Goal: Find specific page/section: Find specific page/section

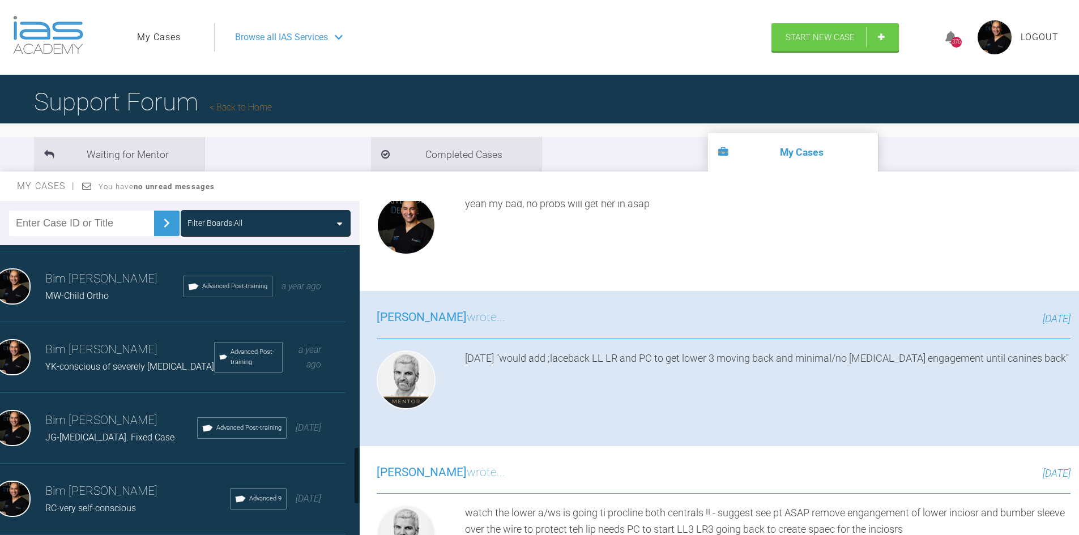
scroll to position [1020, 0]
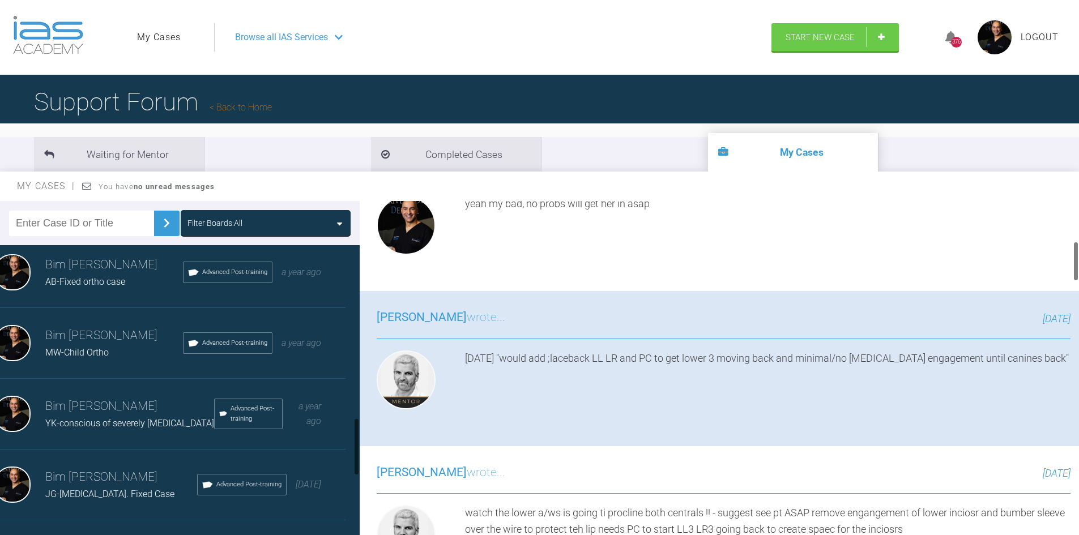
drag, startPoint x: 356, startPoint y: 485, endPoint x: 358, endPoint y: 452, distance: 33.5
click at [360, 452] on div "Filter Boards: All Bim [PERSON_NAME]-Child Ortho. Wants fixed braces Advanced P…" at bounding box center [539, 378] width 1079 height 355
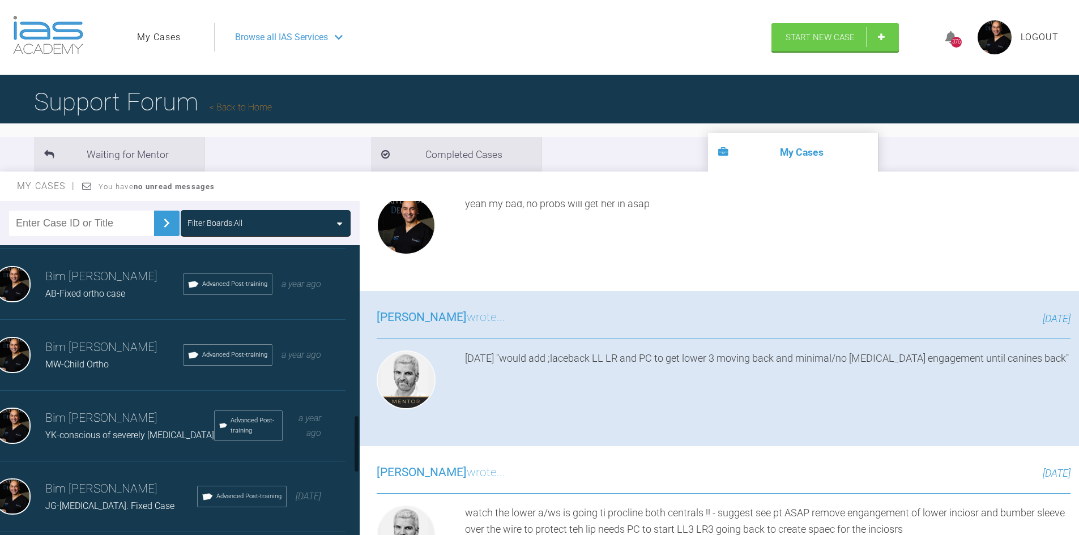
click at [76, 370] on span "MW-Child Ortho" at bounding box center [76, 364] width 63 height 11
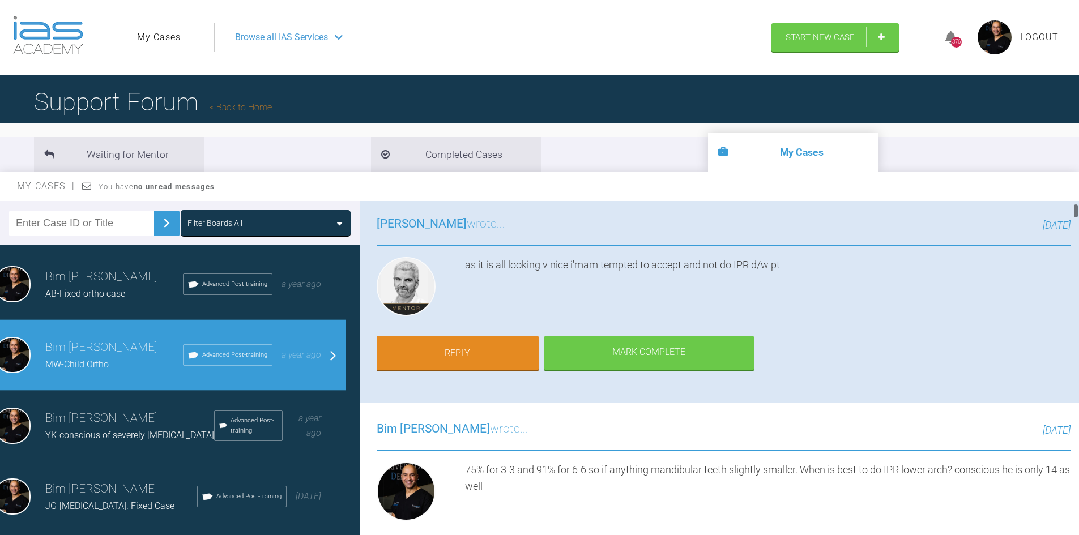
scroll to position [0, 0]
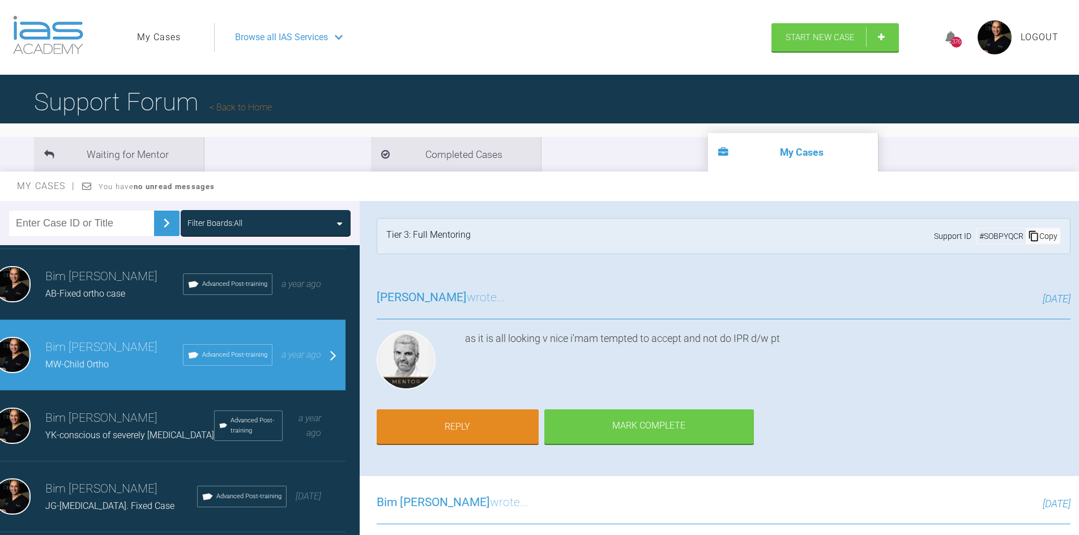
drag, startPoint x: 1076, startPoint y: 254, endPoint x: 1082, endPoint y: 212, distance: 42.3
click at [1079, 212] on html "My Cases Logout Browse all IAS Services Start New Case 376 Logout Support Forum…" at bounding box center [539, 326] width 1079 height 653
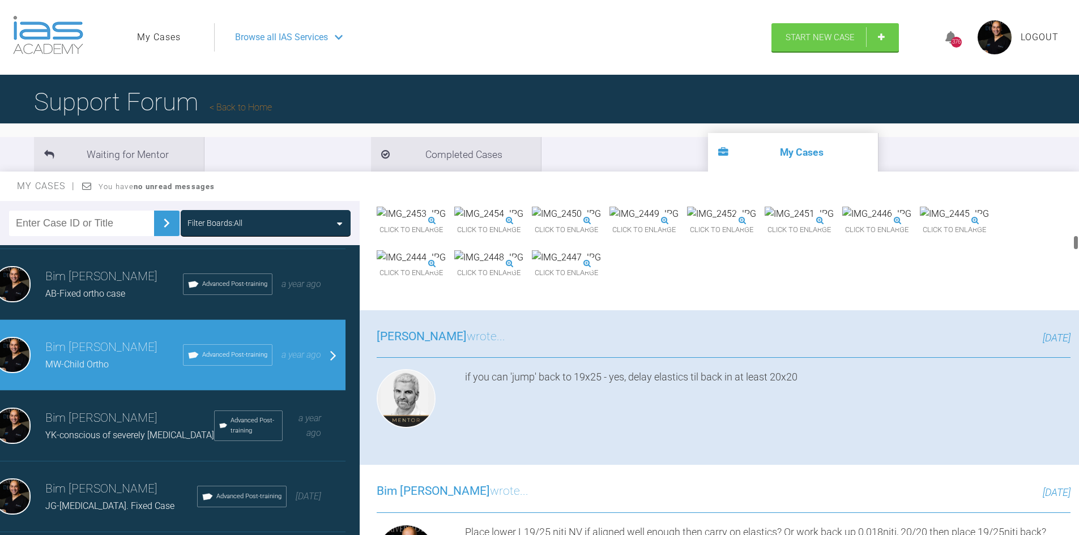
scroll to position [787, 0]
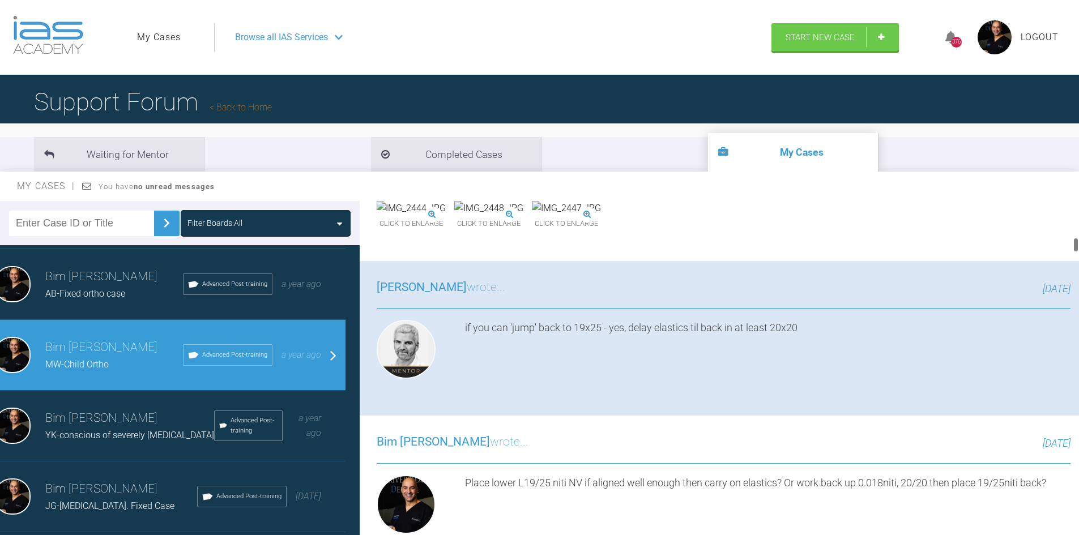
drag, startPoint x: 1076, startPoint y: 209, endPoint x: 1082, endPoint y: 245, distance: 36.7
click at [1079, 245] on html "My Cases Logout Browse all IAS Services Start New Case 376 Logout Support Forum…" at bounding box center [539, 326] width 1079 height 653
click at [532, 216] on img at bounding box center [566, 208] width 69 height 15
click at [765, 172] on img at bounding box center [799, 165] width 69 height 15
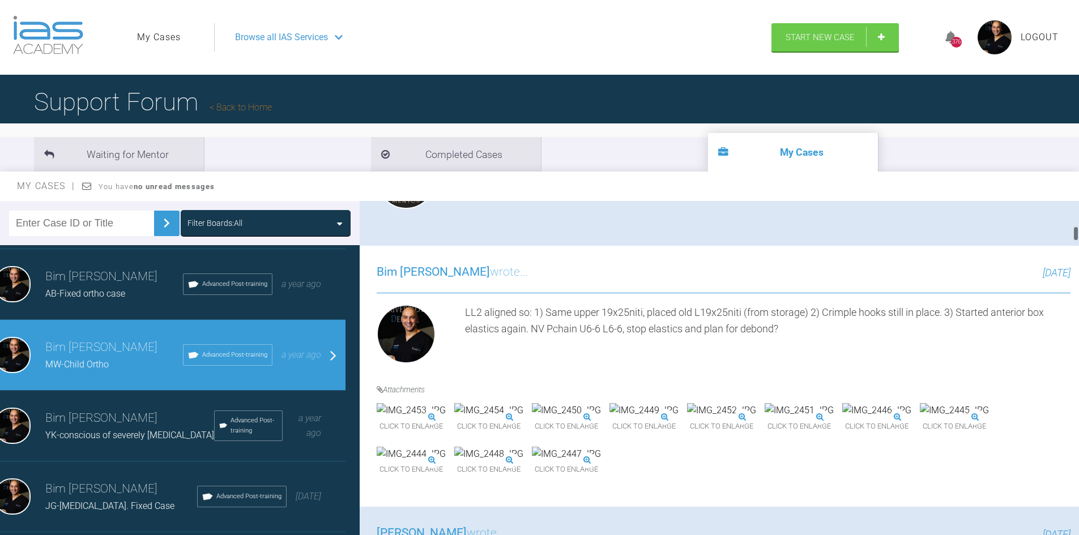
scroll to position [639, 0]
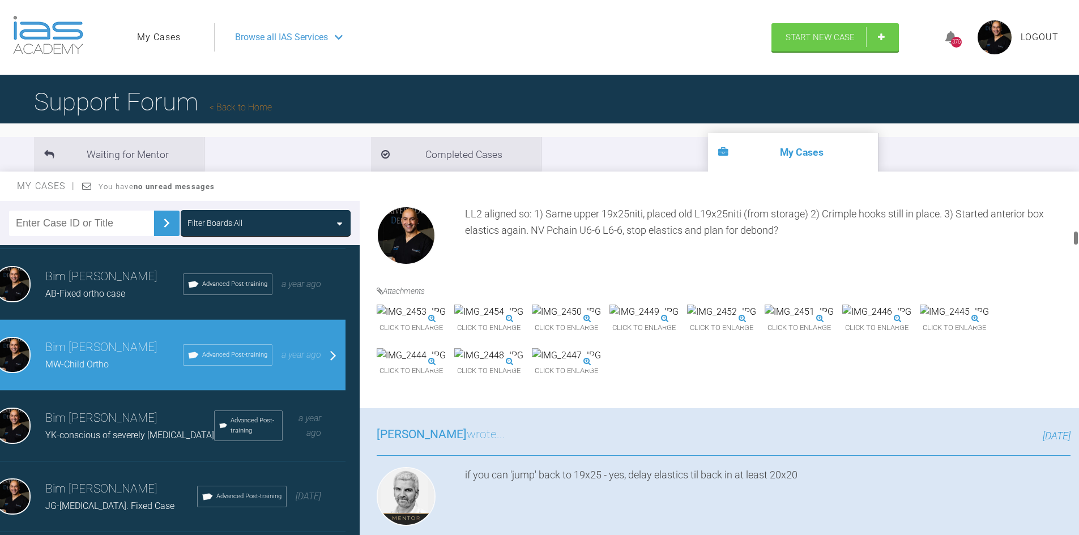
drag, startPoint x: 1076, startPoint y: 265, endPoint x: 1078, endPoint y: 243, distance: 22.2
click at [1078, 243] on div at bounding box center [1076, 238] width 4 height 15
click at [679, 320] on img at bounding box center [644, 312] width 69 height 15
click at [254, 44] on span "Browse all IAS Services" at bounding box center [281, 37] width 93 height 15
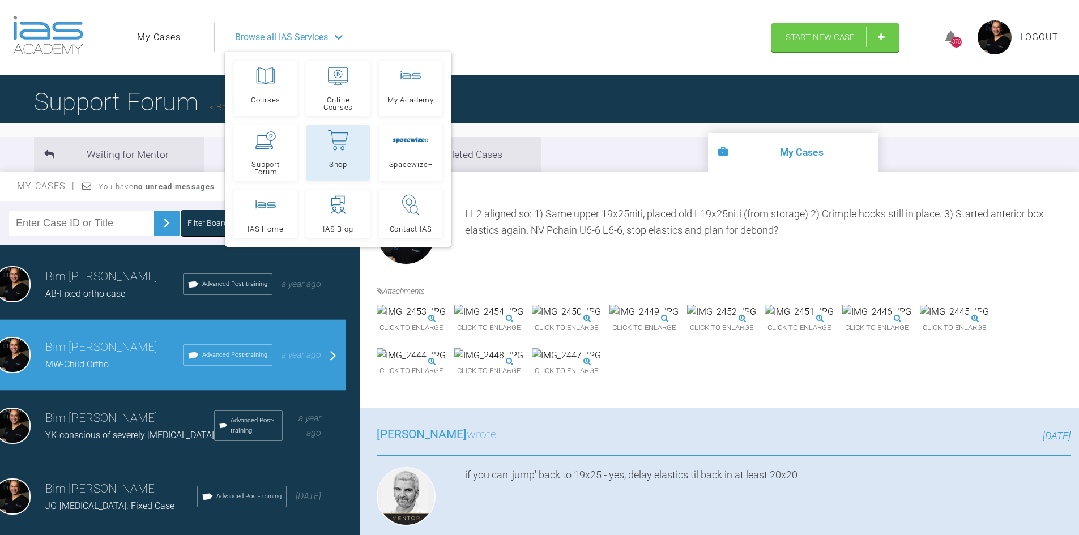
click at [351, 152] on link "Shop" at bounding box center [338, 153] width 63 height 56
